Goal: Communication & Community: Answer question/provide support

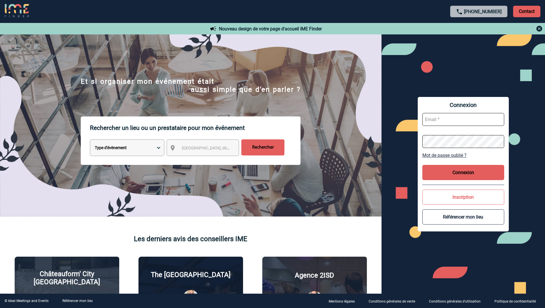
click at [432, 121] on input "text" at bounding box center [463, 119] width 82 height 13
click at [450, 122] on input "text" at bounding box center [463, 119] width 82 height 13
paste input "anne.devaux@abeille-assurances.fr"
type input "anne.devaux@abeille-assurances.fr"
click at [462, 173] on button "Connexion" at bounding box center [463, 172] width 82 height 15
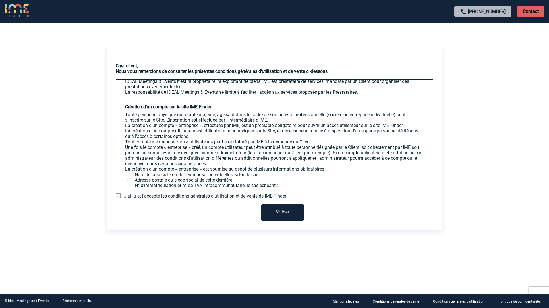
scroll to position [172, 0]
click at [119, 197] on span at bounding box center [118, 195] width 5 height 5
click at [0, 0] on input "checkbox" at bounding box center [0, 0] width 0 height 0
click at [290, 211] on button "Valider" at bounding box center [282, 213] width 43 height 16
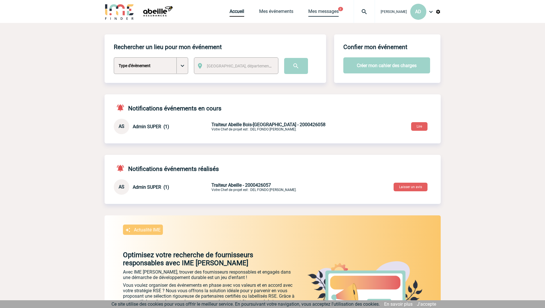
click at [331, 11] on link "Mes messages" at bounding box center [323, 13] width 30 height 8
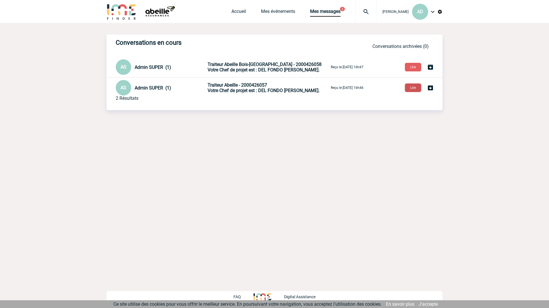
click at [413, 88] on button "Lire" at bounding box center [413, 88] width 16 height 9
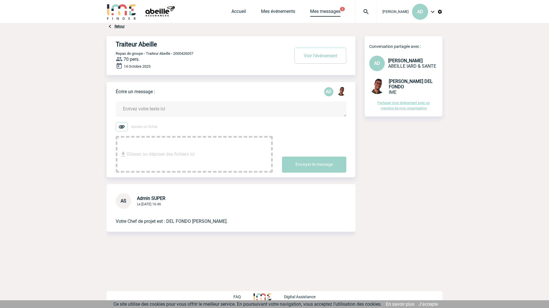
click at [324, 11] on link "Mes messages" at bounding box center [325, 13] width 30 height 8
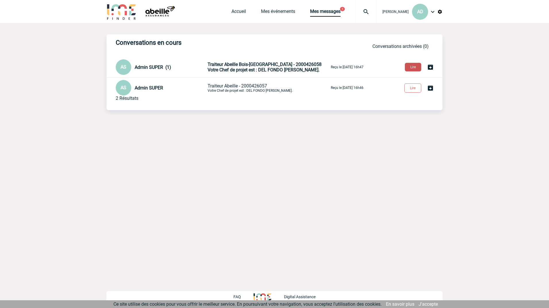
click at [413, 68] on button "Lire" at bounding box center [413, 67] width 16 height 9
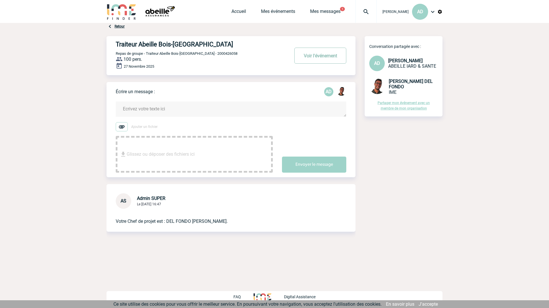
click at [319, 58] on button "Voir l'événement" at bounding box center [320, 56] width 52 height 16
